Goal: Information Seeking & Learning: Learn about a topic

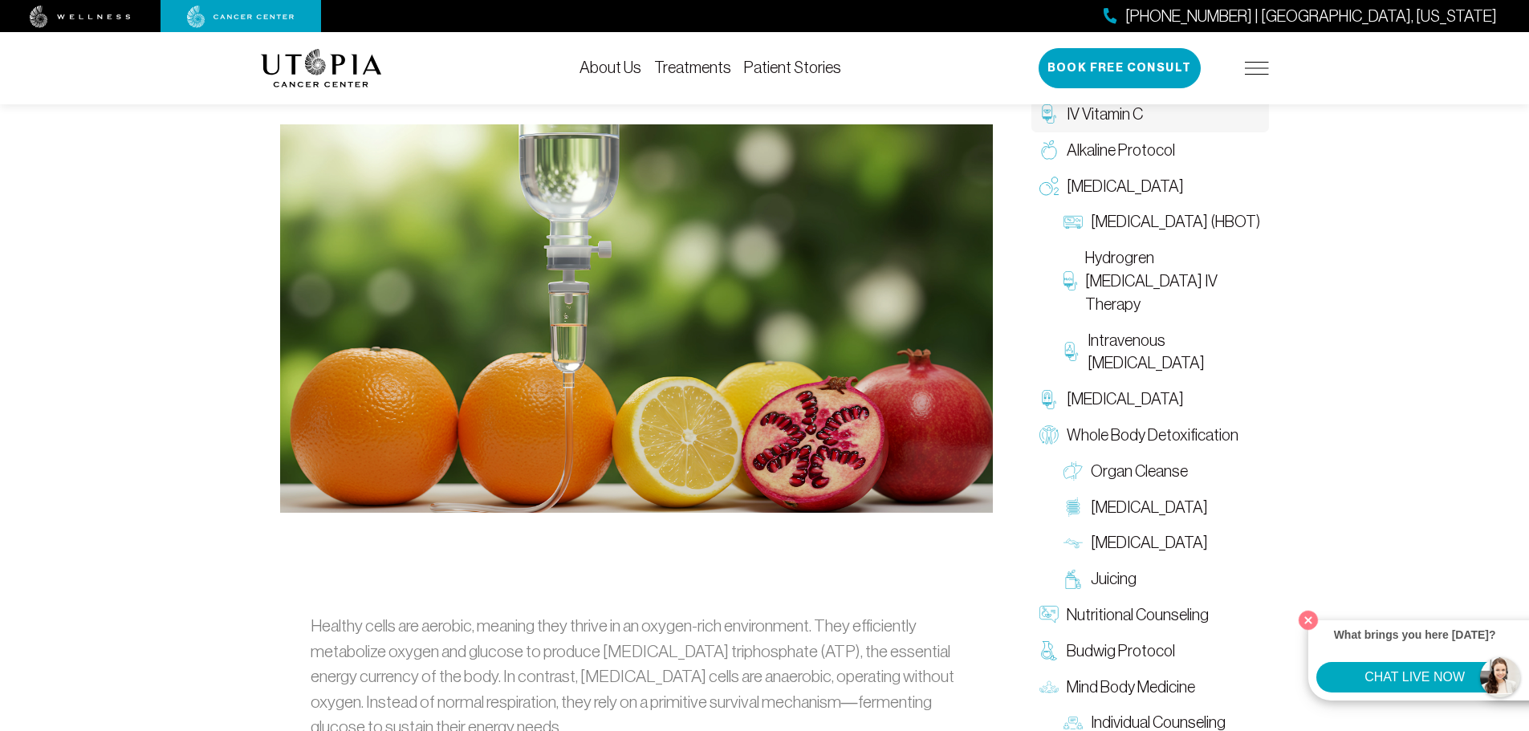
scroll to position [455, 0]
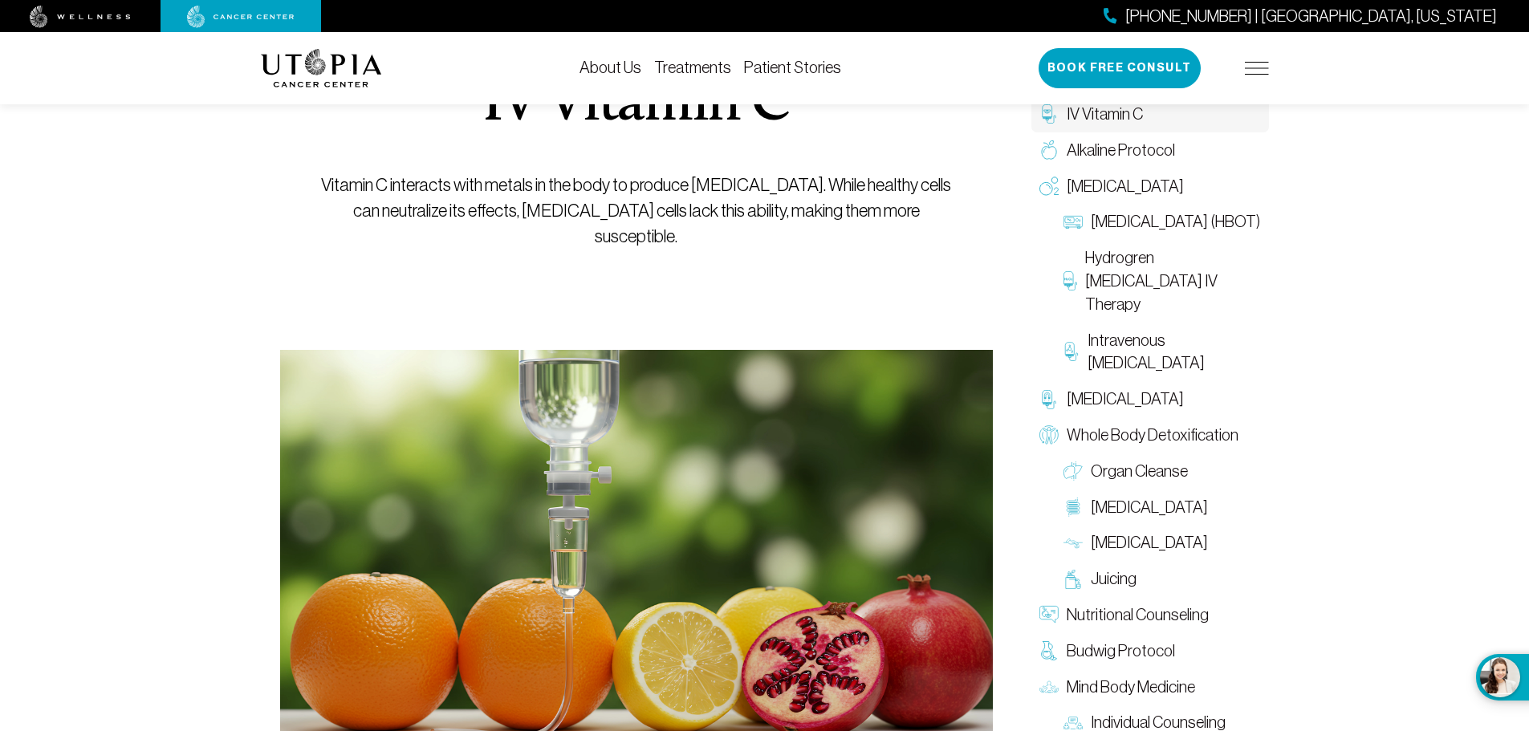
scroll to position [241, 0]
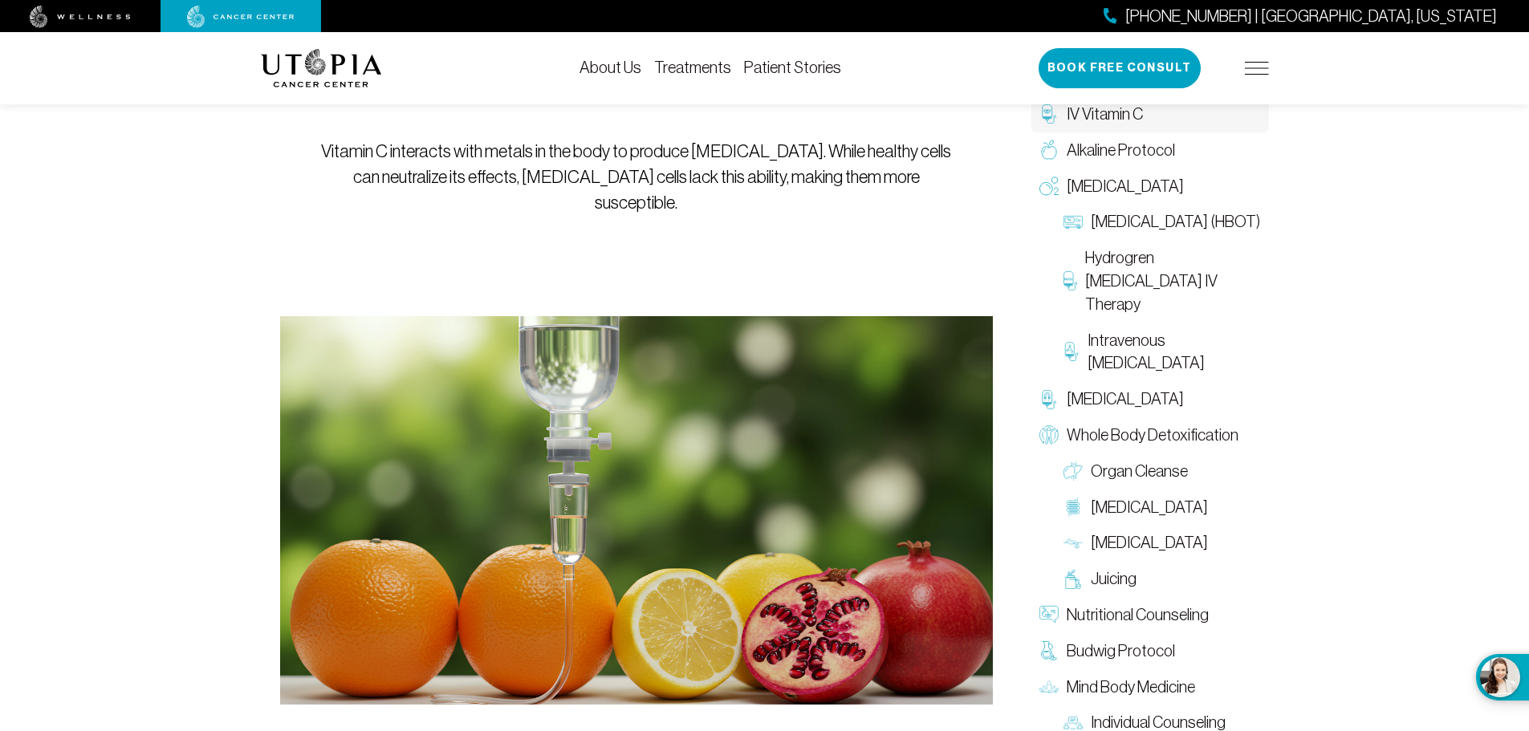
click at [679, 63] on link "Treatments" at bounding box center [692, 68] width 77 height 18
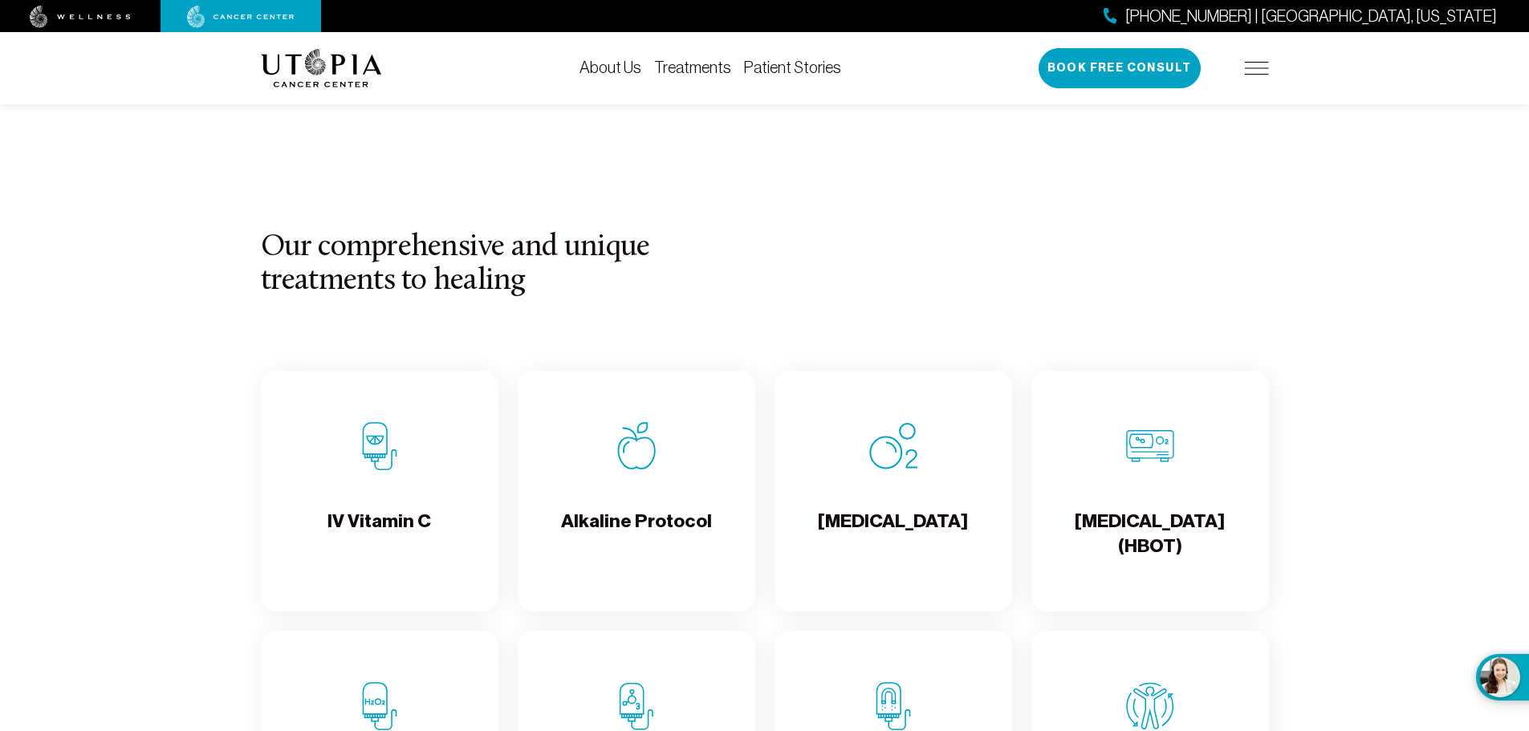
scroll to position [1564, 0]
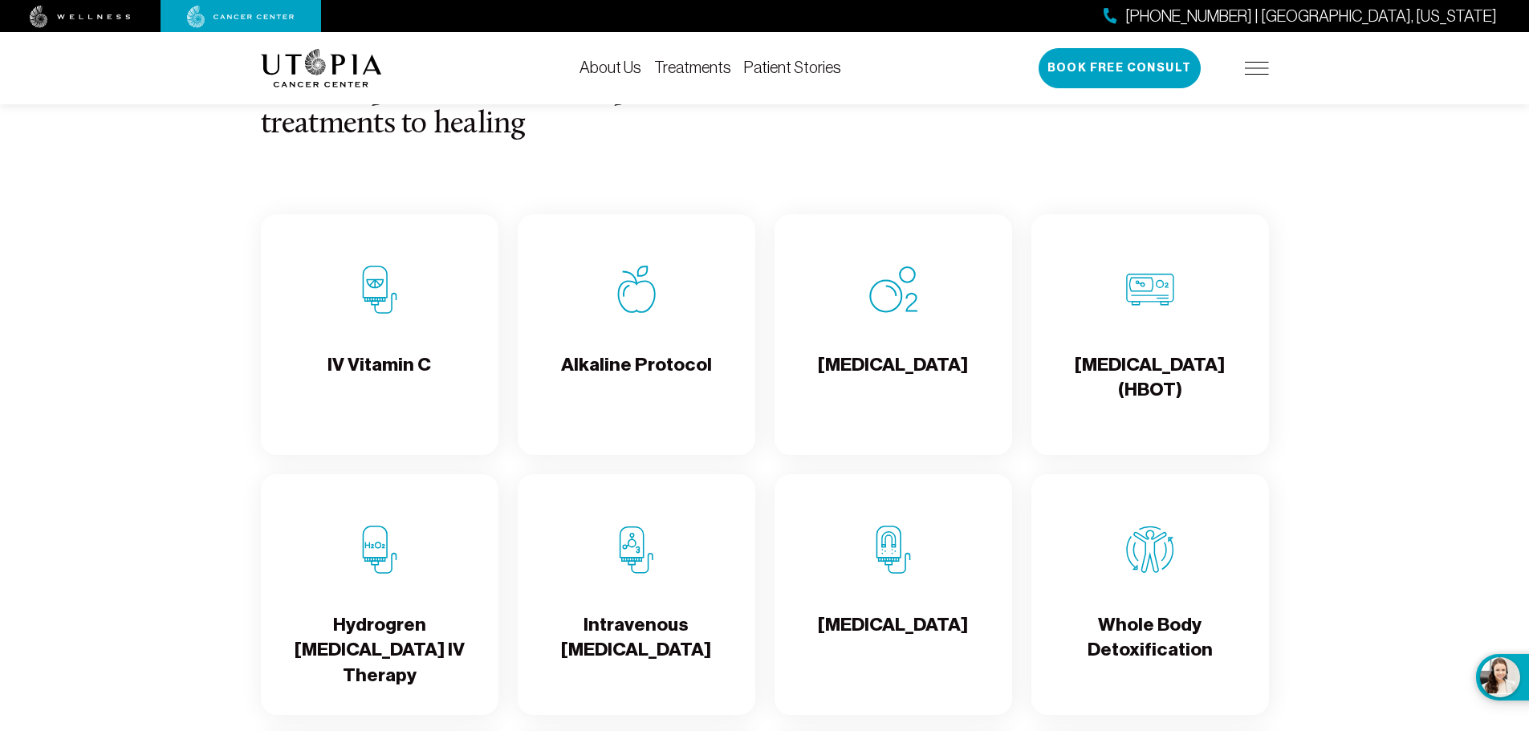
click at [370, 349] on div "IV Vitamin C" at bounding box center [380, 334] width 238 height 241
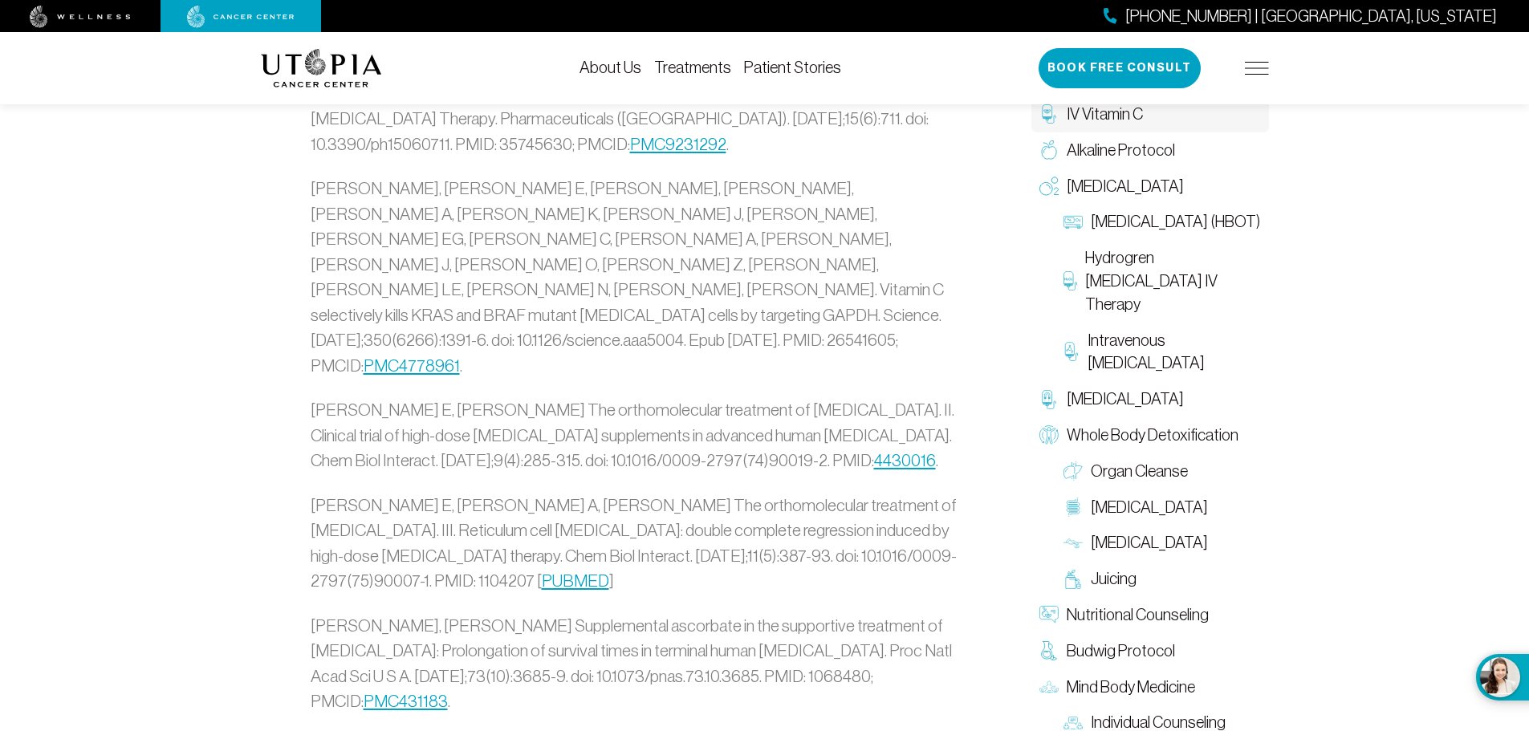
scroll to position [4006, 0]
